Goal: Task Accomplishment & Management: Complete application form

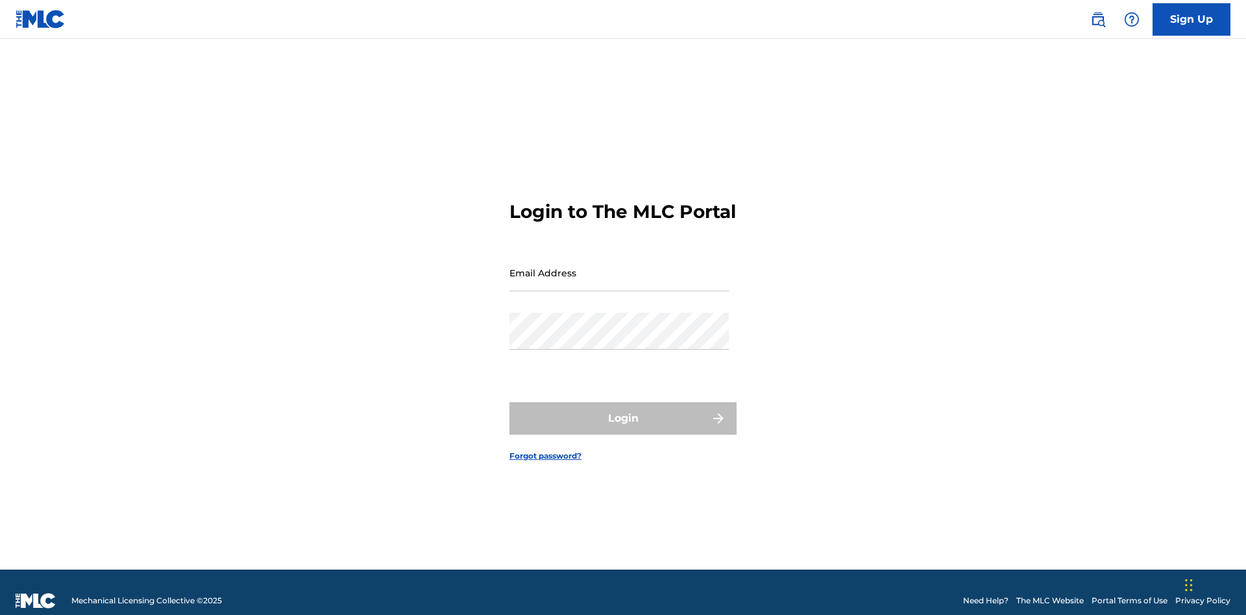
scroll to position [17, 0]
click at [619, 267] on input "Email Address" at bounding box center [619, 272] width 219 height 37
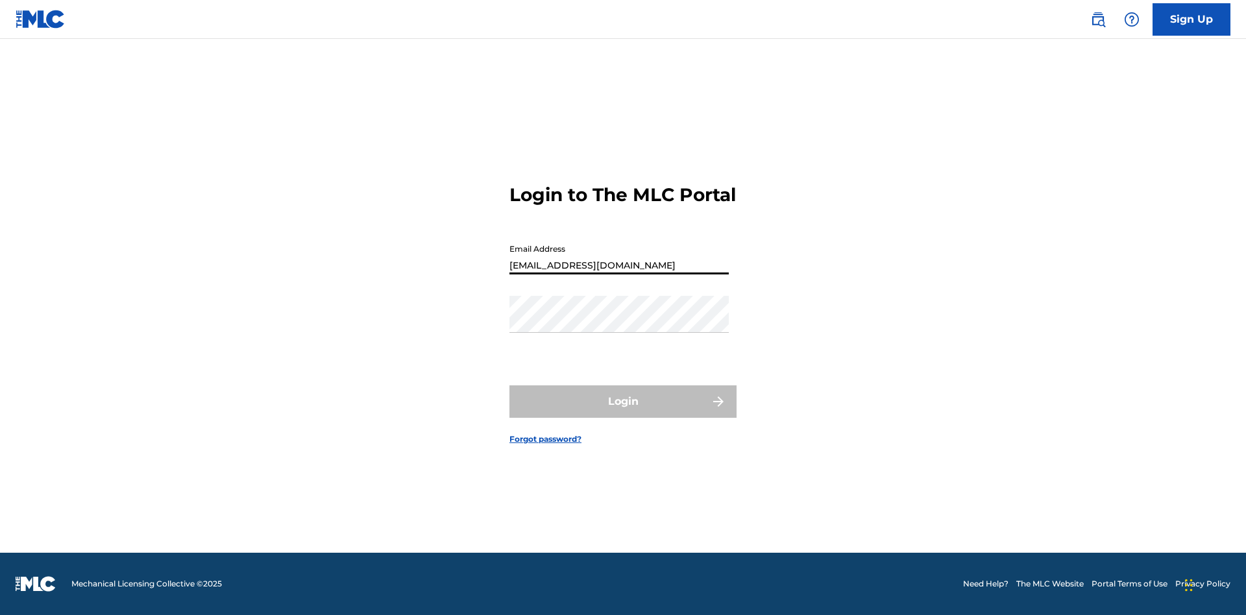
type input "[EMAIL_ADDRESS][DOMAIN_NAME]"
click at [623, 413] on button "Login" at bounding box center [623, 402] width 227 height 32
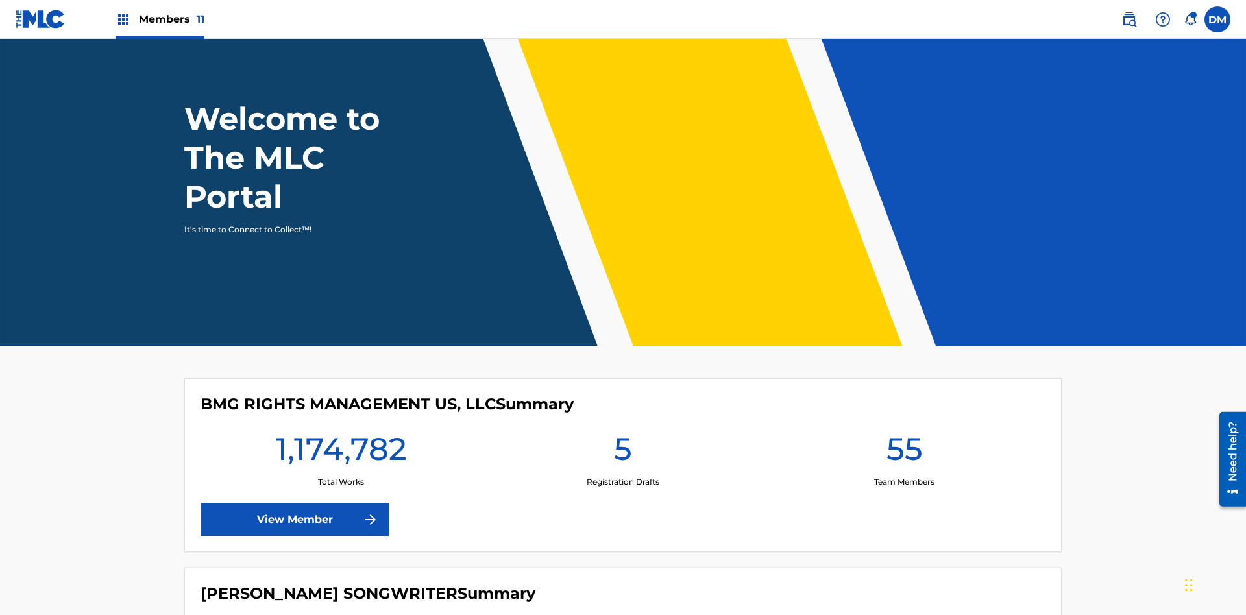
click at [160, 19] on span "Members 11" at bounding box center [172, 19] width 66 height 15
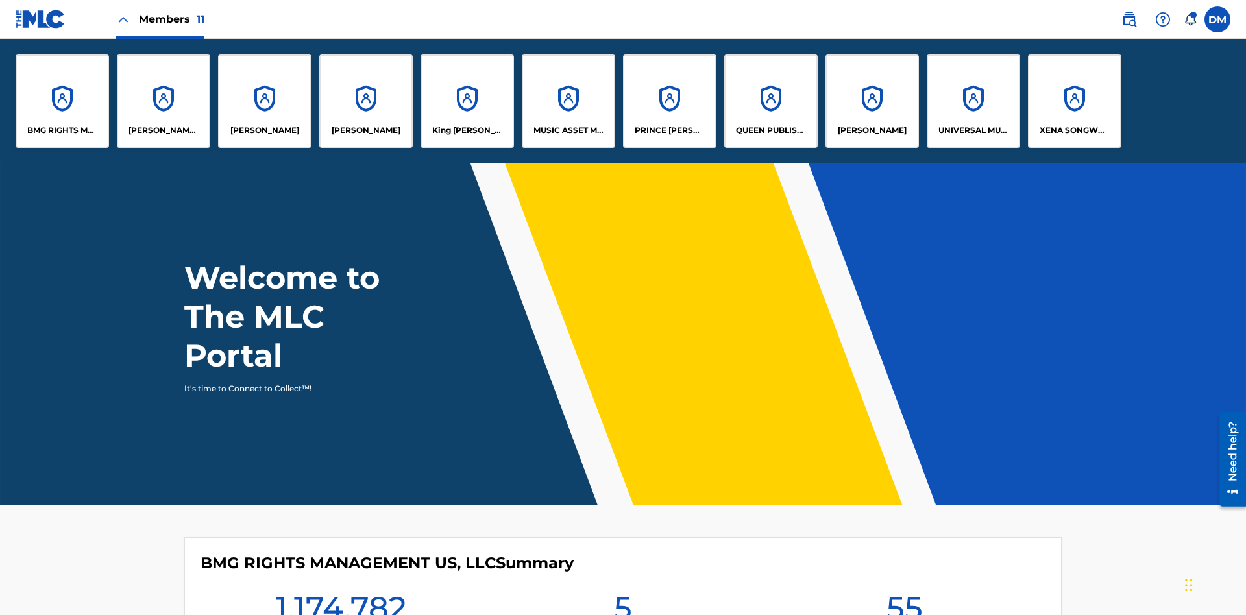
click at [467, 130] on p "King [PERSON_NAME]" at bounding box center [467, 131] width 71 height 12
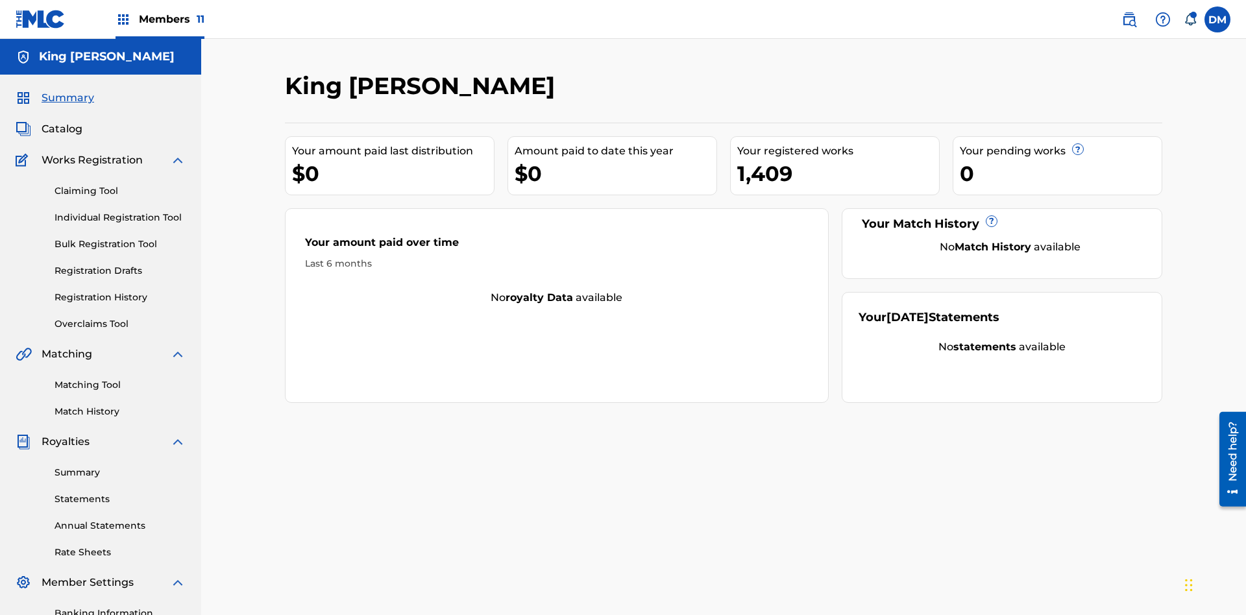
click at [120, 211] on link "Individual Registration Tool" at bounding box center [120, 218] width 131 height 14
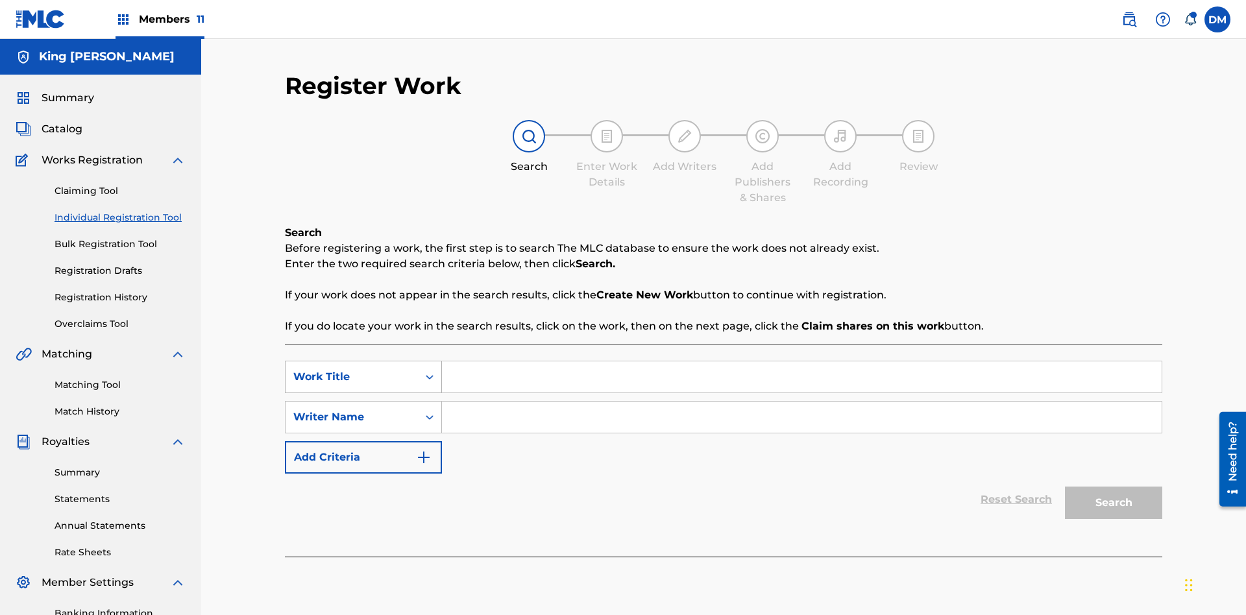
click at [352, 369] on div "Work Title" at bounding box center [351, 377] width 117 height 16
click at [352, 410] on div "Writer Name" at bounding box center [351, 418] width 117 height 16
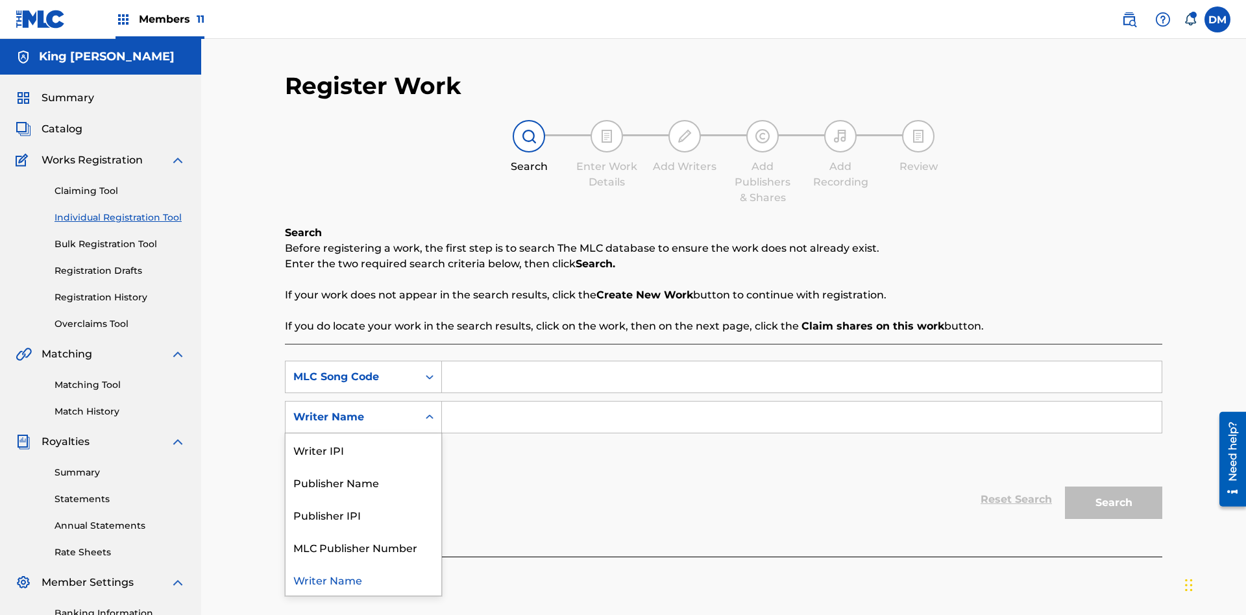
click at [363, 563] on div "Writer Name" at bounding box center [364, 579] width 156 height 32
click at [802, 362] on input "Search Form" at bounding box center [802, 377] width 720 height 31
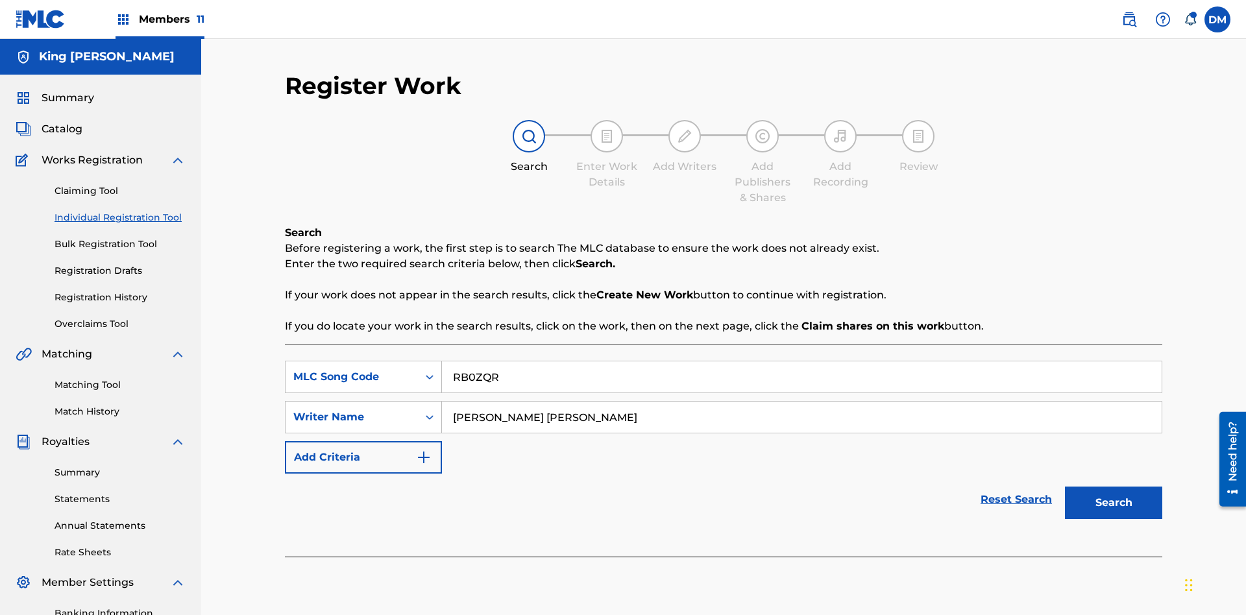
click at [1114, 487] on button "Search" at bounding box center [1113, 503] width 97 height 32
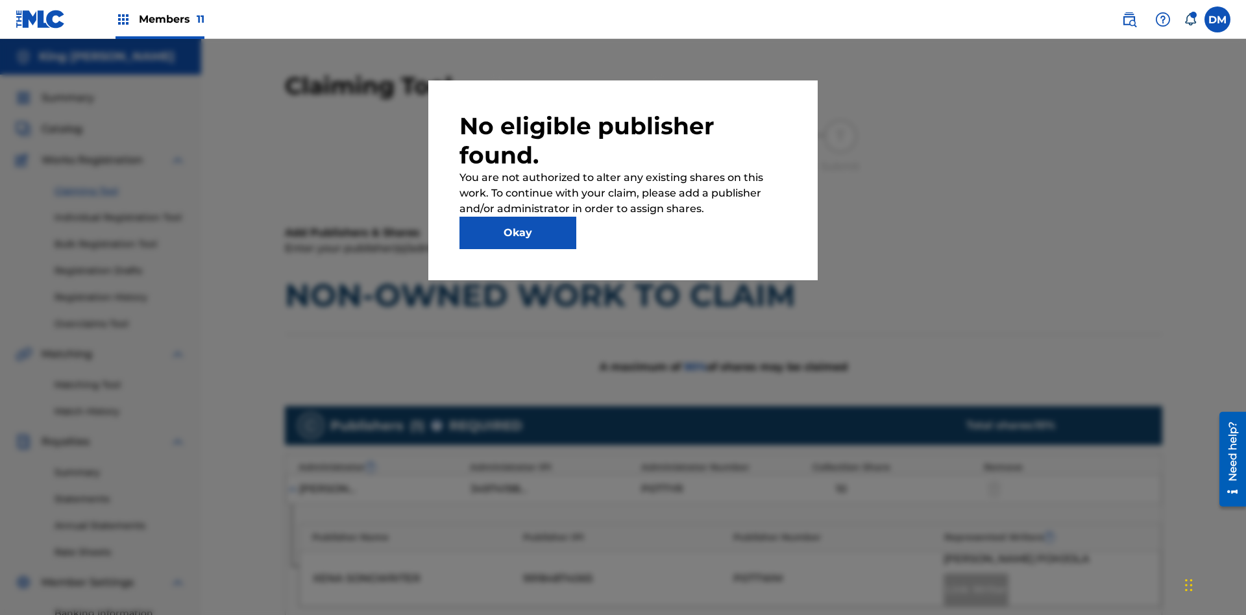
click at [518, 233] on button "Okay" at bounding box center [518, 233] width 117 height 32
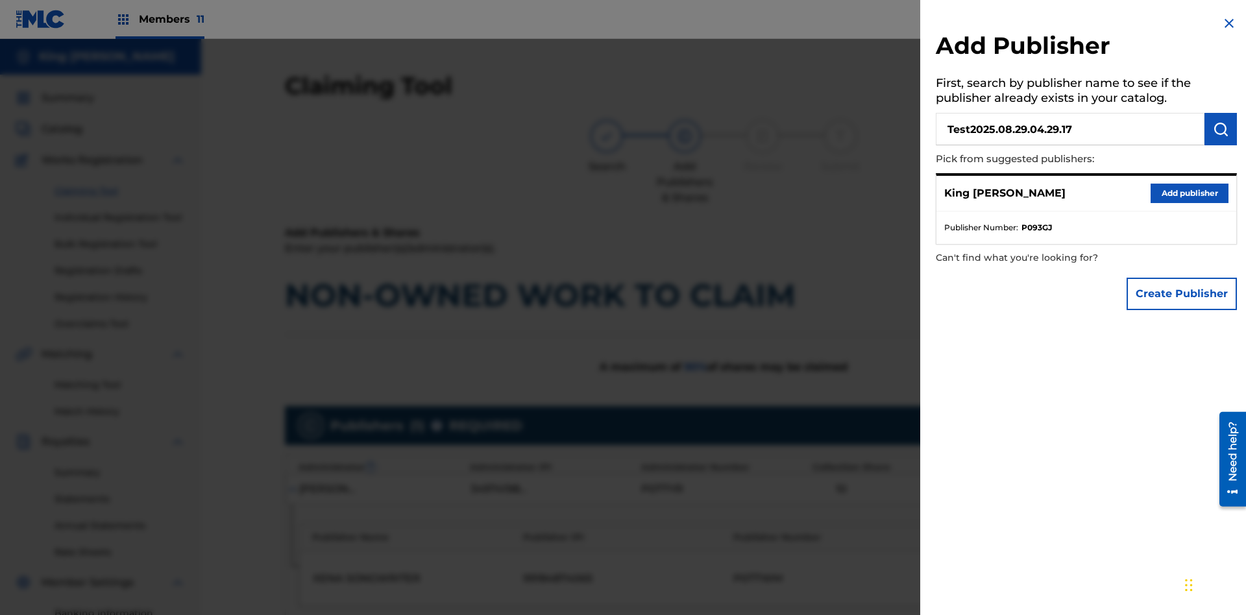
type input "Test2025.08.29.04.29.17"
click at [1221, 129] on img "submit" at bounding box center [1221, 129] width 16 height 16
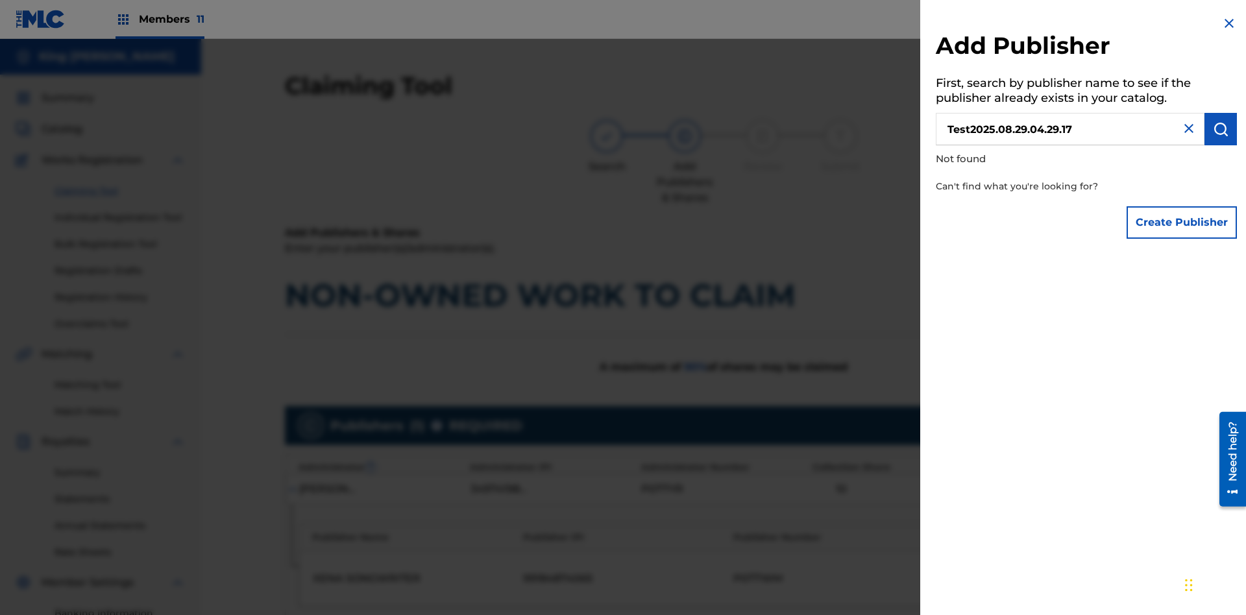
click at [1183, 222] on button "Create Publisher" at bounding box center [1182, 222] width 110 height 32
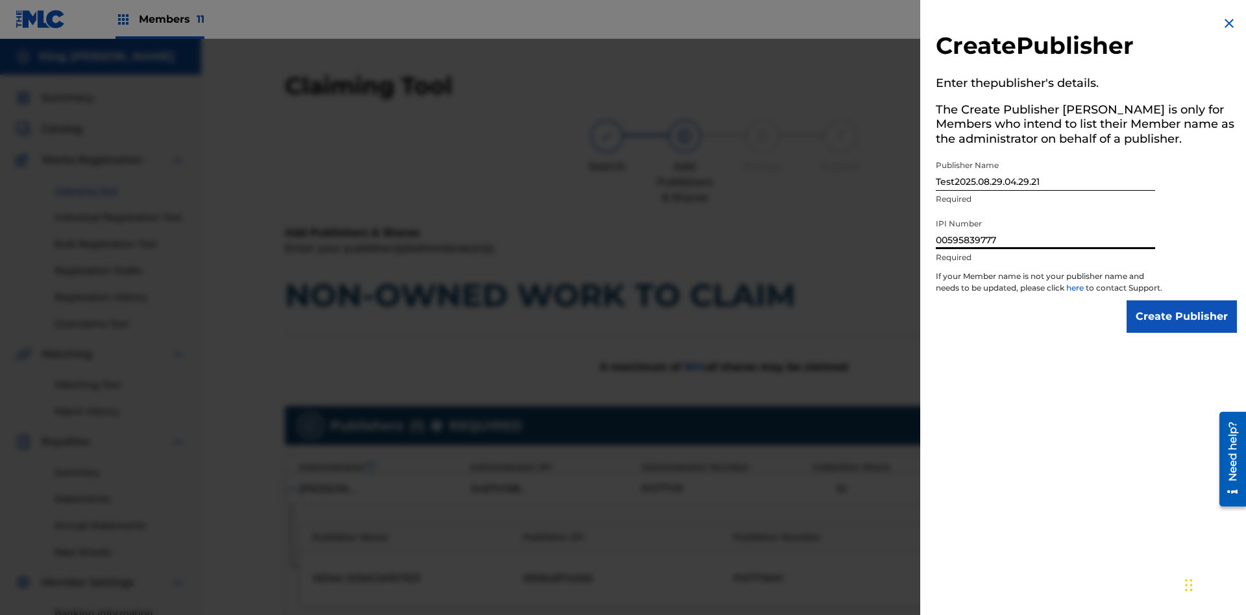
click at [1183, 328] on input "Create Publisher" at bounding box center [1182, 317] width 110 height 32
click at [1183, 301] on input "Create Publisher" at bounding box center [1182, 317] width 110 height 32
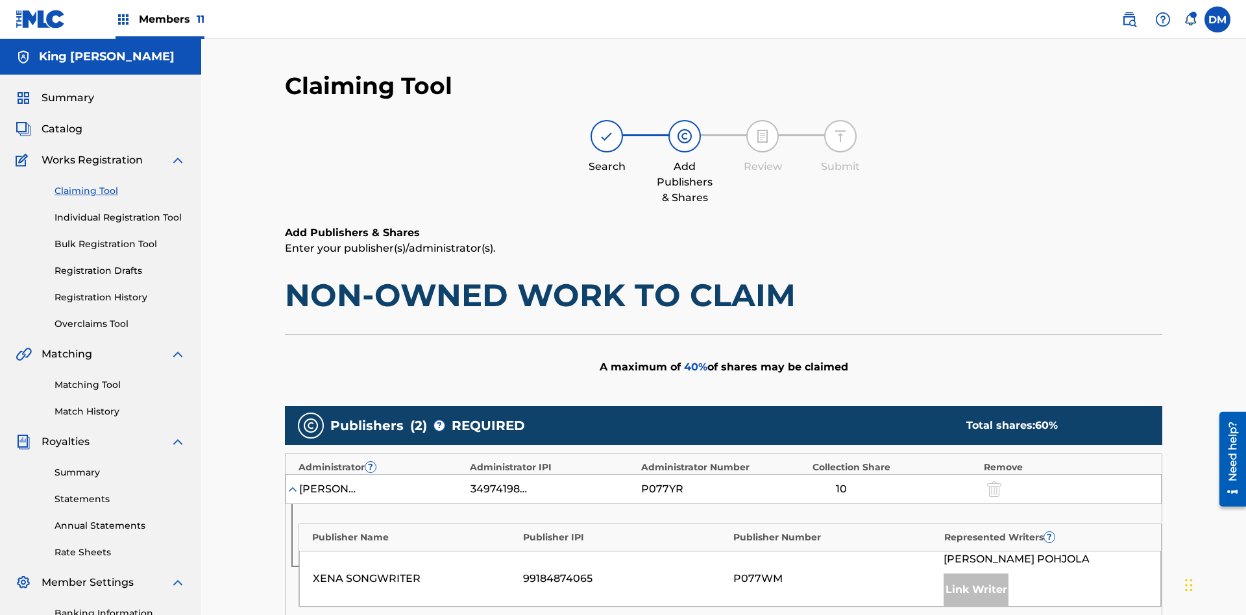
type input "50"
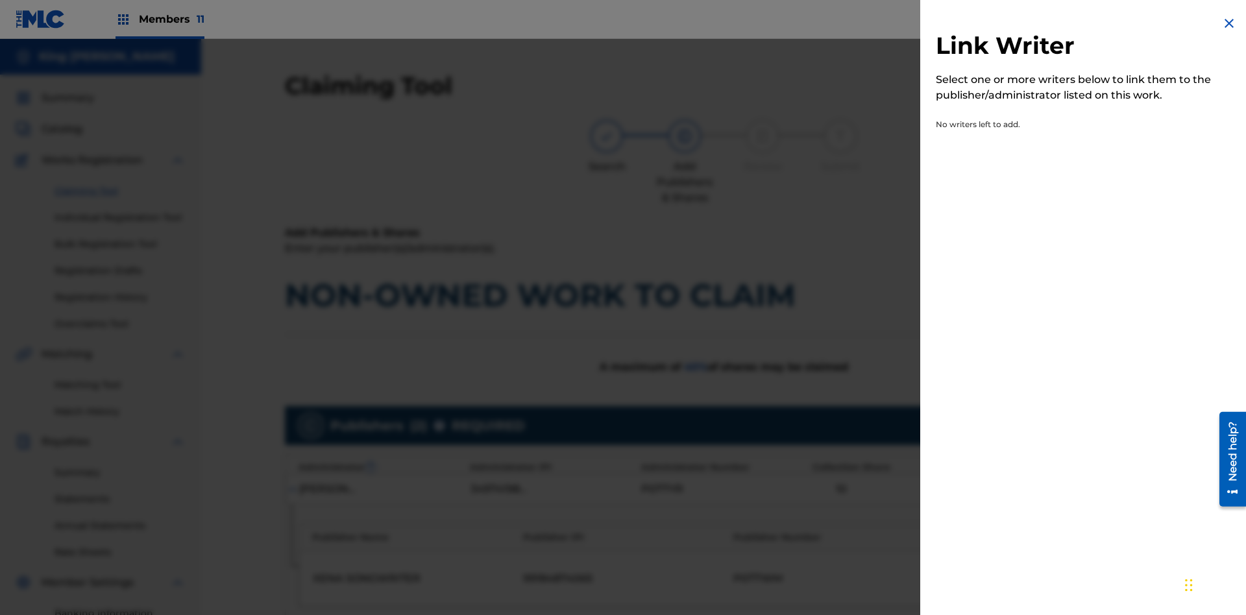
click at [1229, 23] on img at bounding box center [1230, 24] width 16 height 16
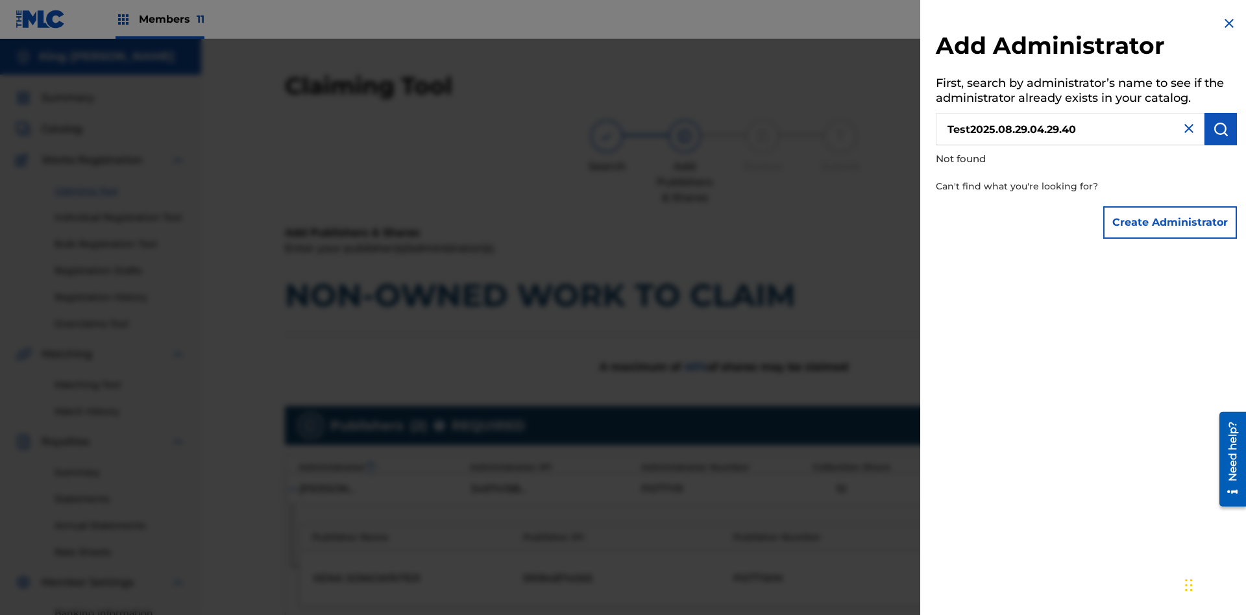
click at [1171, 222] on button "Create Administrator" at bounding box center [1170, 222] width 134 height 32
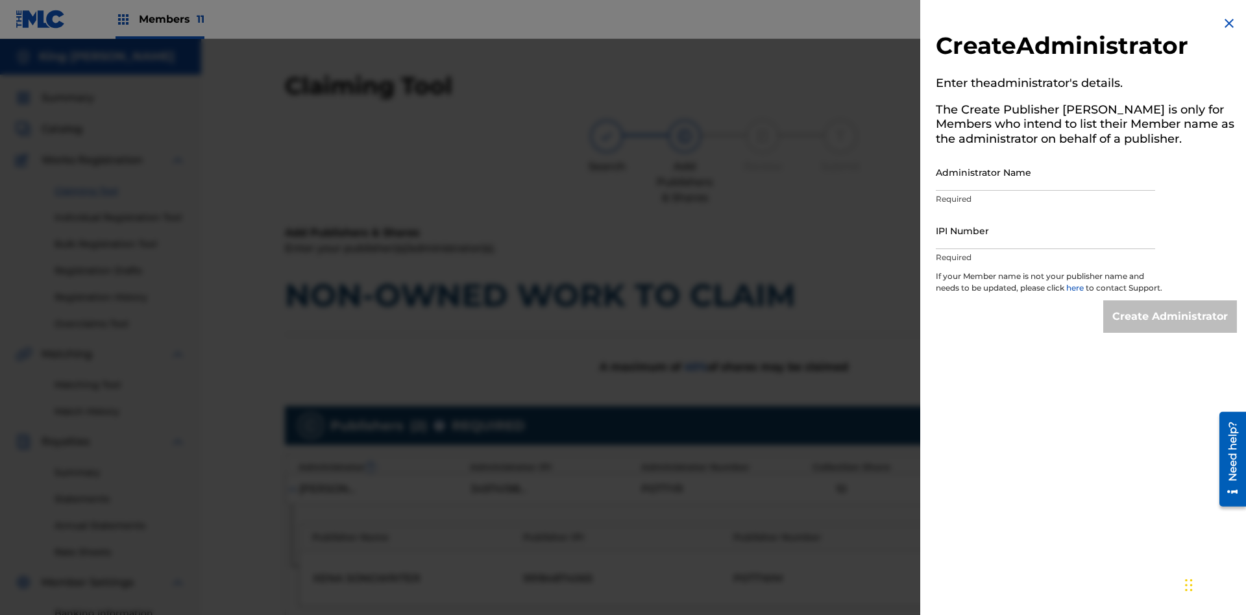
click at [1046, 172] on input "Administrator Name" at bounding box center [1045, 172] width 219 height 37
click at [1046, 230] on input "IPI Number" at bounding box center [1045, 230] width 219 height 37
click at [1171, 328] on input "Create Administrator" at bounding box center [1170, 317] width 134 height 32
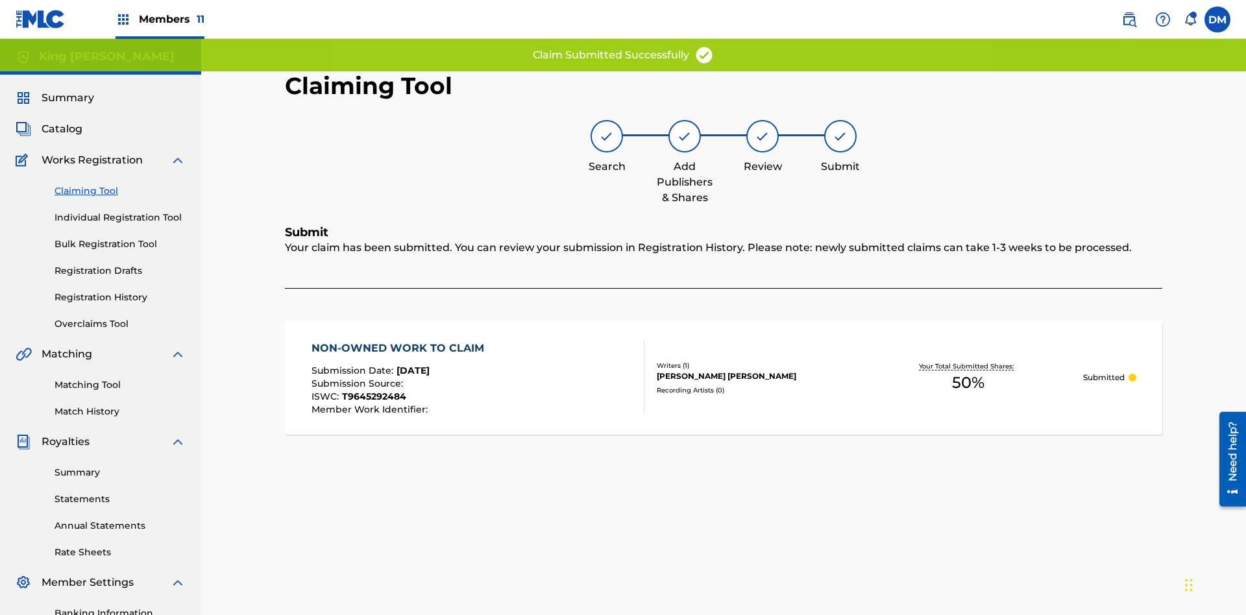
click at [120, 291] on link "Registration History" at bounding box center [120, 298] width 131 height 14
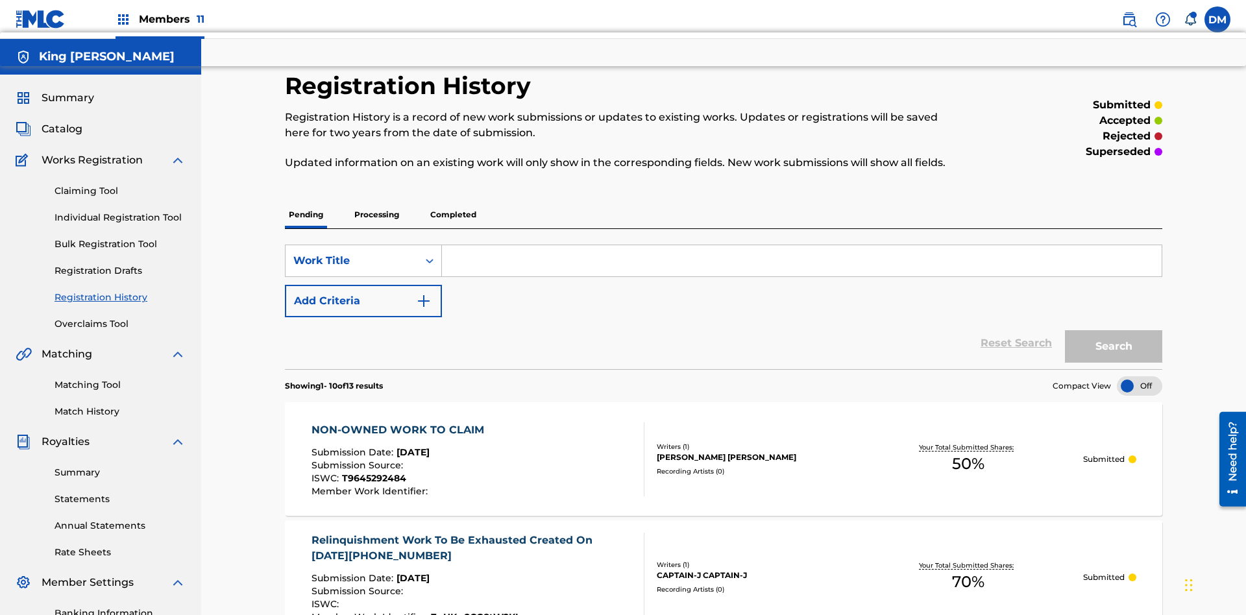
click at [802, 245] on input "Search Form" at bounding box center [802, 260] width 720 height 31
type input "NON-OWNED WORK TO CLAIM"
